Goal: Task Accomplishment & Management: Complete application form

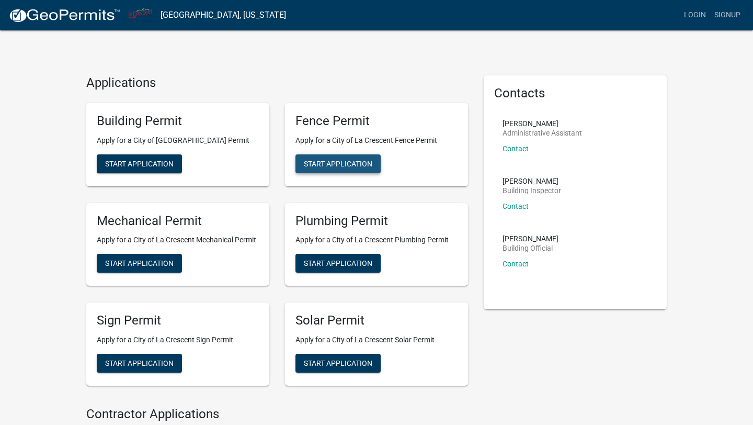
click at [334, 164] on span "Start Application" at bounding box center [338, 163] width 69 height 8
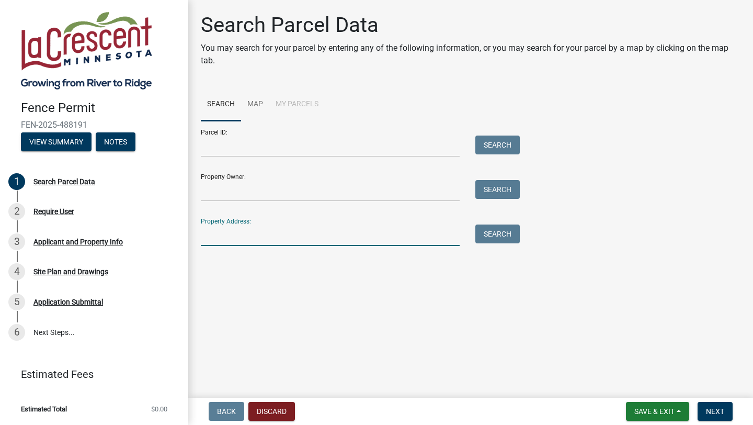
click at [290, 236] on input "Property Address:" at bounding box center [330, 234] width 259 height 21
type input "[STREET_ADDRESS]"
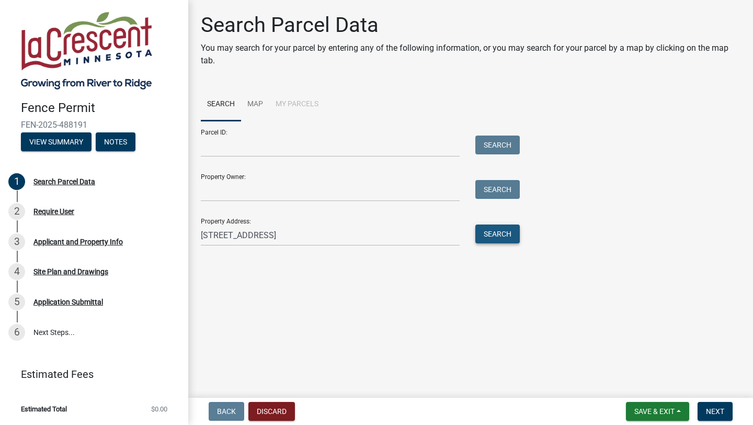
click at [499, 238] on button "Search" at bounding box center [497, 233] width 44 height 19
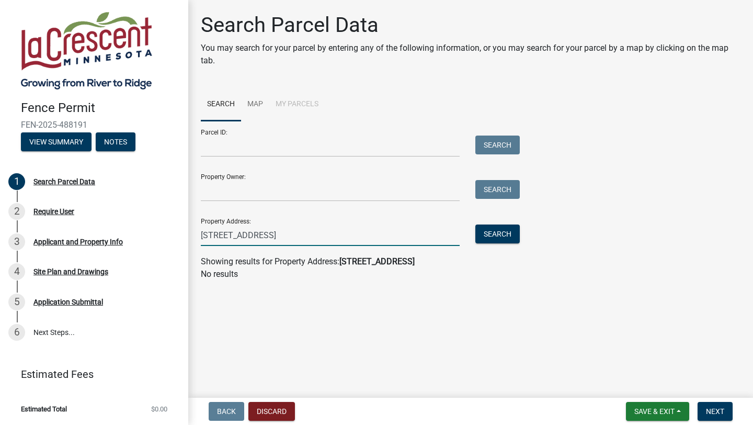
click at [329, 236] on input "[STREET_ADDRESS]" at bounding box center [330, 234] width 259 height 21
click at [316, 187] on input "Property Owner:" at bounding box center [330, 190] width 259 height 21
click at [303, 226] on input "[STREET_ADDRESS]" at bounding box center [330, 234] width 259 height 21
click at [334, 196] on input "Property Owner:" at bounding box center [330, 190] width 259 height 21
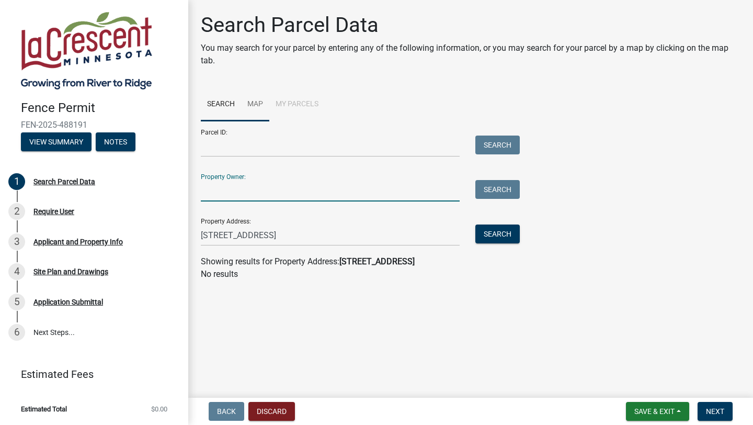
click at [249, 105] on link "Map" at bounding box center [255, 104] width 28 height 33
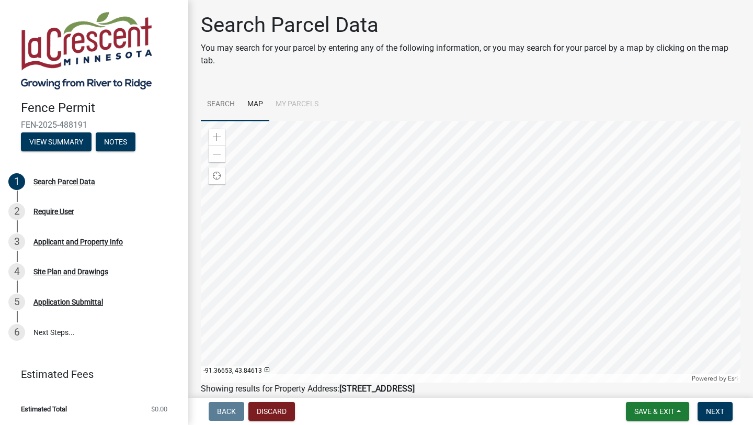
click at [231, 104] on link "Search" at bounding box center [221, 104] width 40 height 33
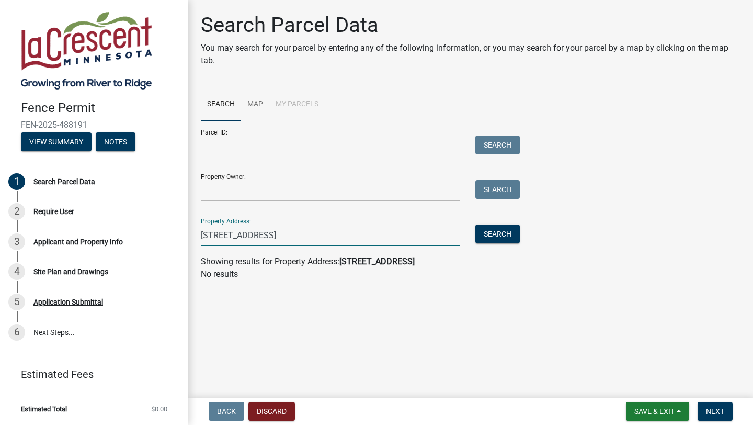
click at [304, 237] on input "[STREET_ADDRESS]" at bounding box center [330, 234] width 259 height 21
type input "[STREET_ADDRESS]"
click at [495, 233] on button "Search" at bounding box center [497, 233] width 44 height 19
click at [253, 105] on link "Map" at bounding box center [255, 104] width 28 height 33
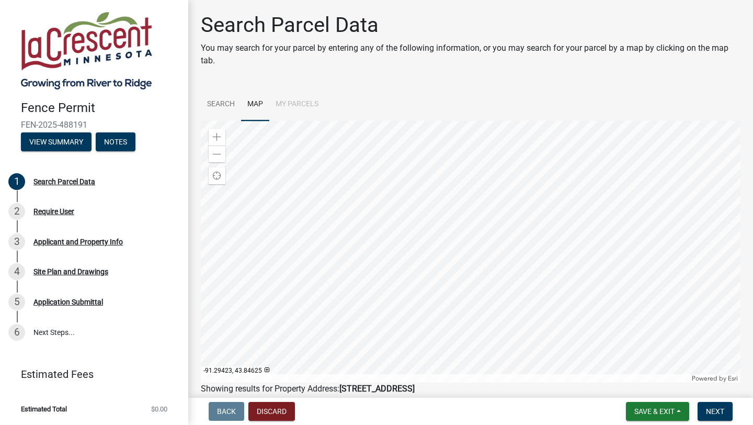
click at [507, 241] on div at bounding box center [471, 251] width 540 height 261
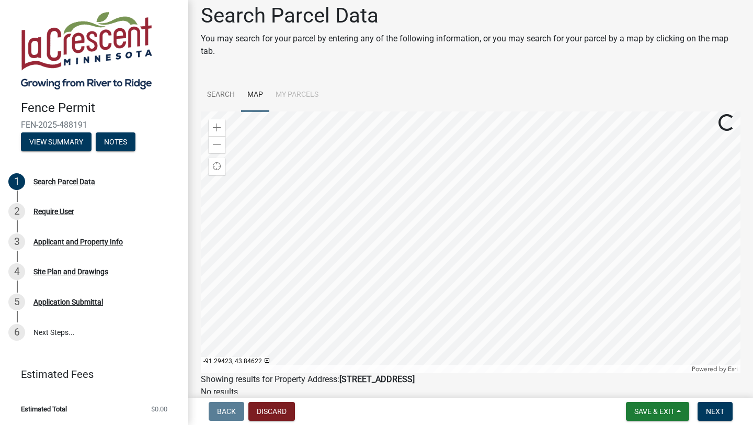
scroll to position [12, 0]
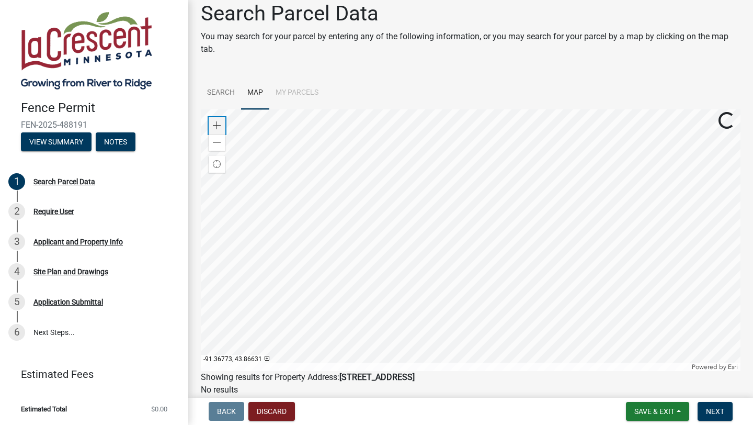
click at [213, 123] on span at bounding box center [217, 125] width 8 height 8
click at [219, 142] on span at bounding box center [217, 143] width 8 height 8
click at [218, 143] on span at bounding box center [217, 143] width 8 height 8
